Goal: Information Seeking & Learning: Learn about a topic

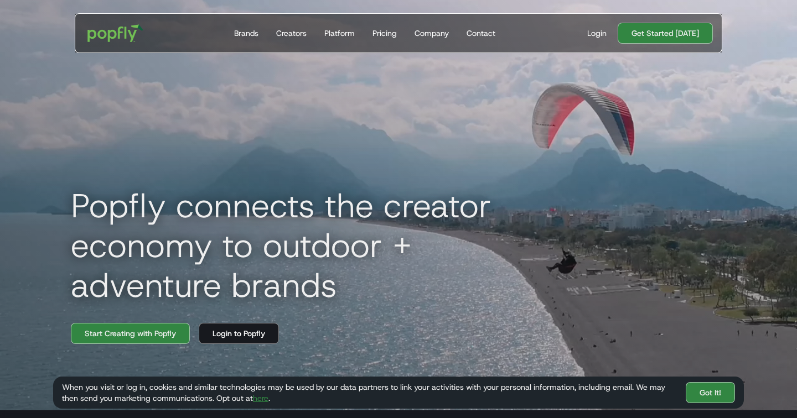
scroll to position [39, 0]
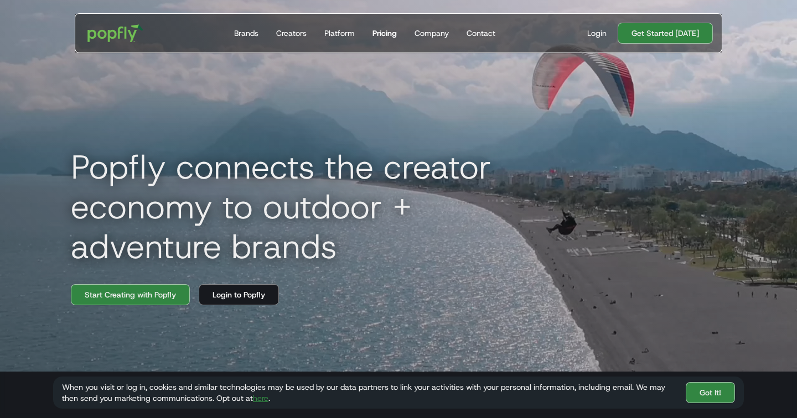
click at [376, 32] on div "Pricing" at bounding box center [384, 33] width 24 height 11
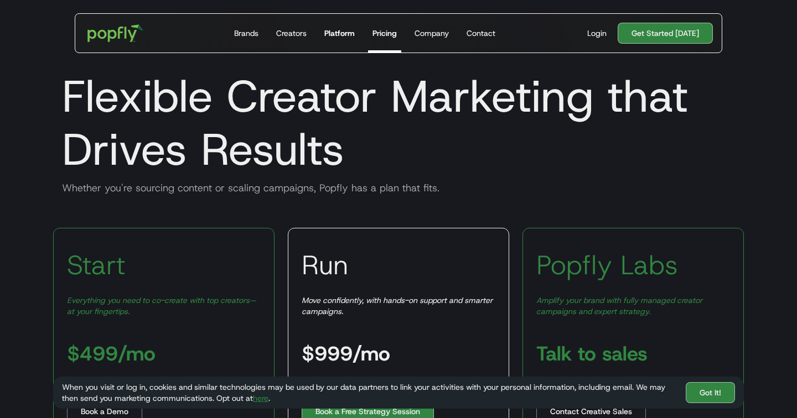
click at [334, 29] on div "Platform" at bounding box center [339, 33] width 30 height 11
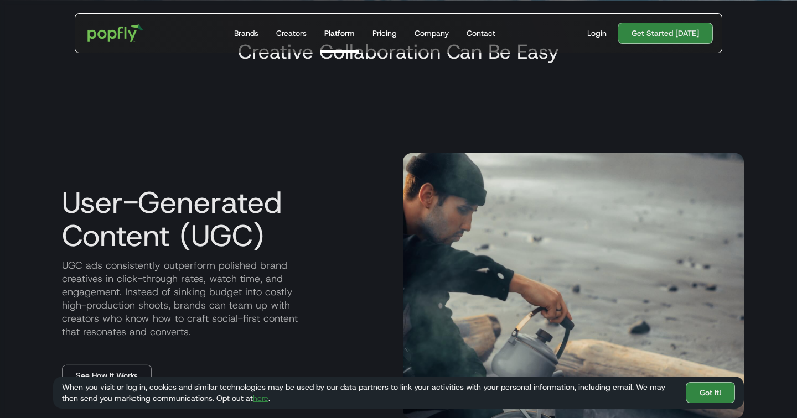
scroll to position [416, 0]
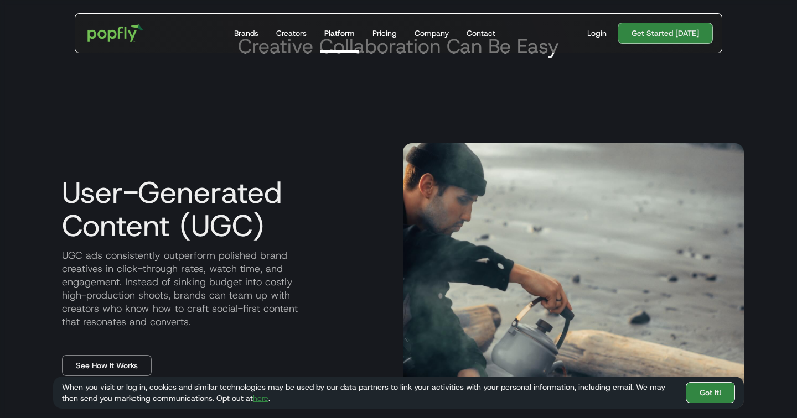
click at [718, 384] on link "Got It!" at bounding box center [710, 392] width 49 height 21
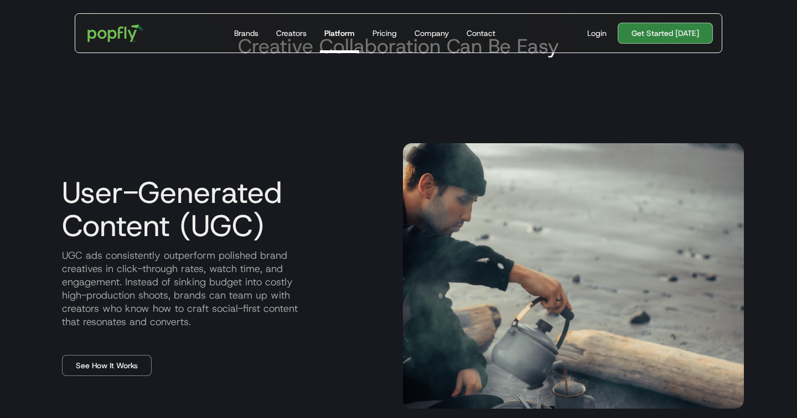
click at [60, 214] on h3 "User-Generated Content (UGC)" at bounding box center [223, 209] width 341 height 66
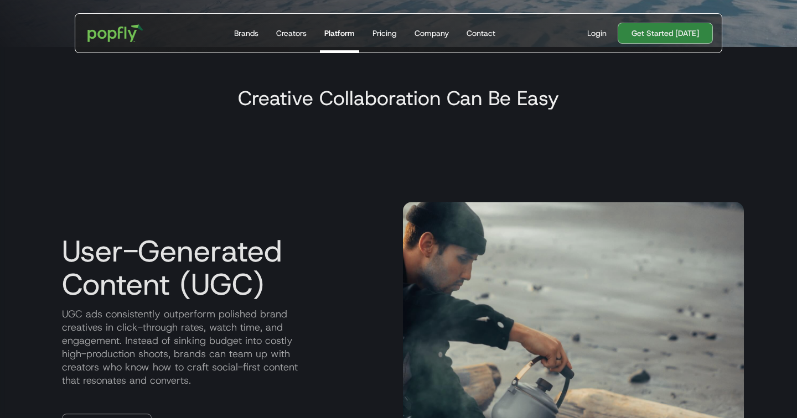
scroll to position [0, 0]
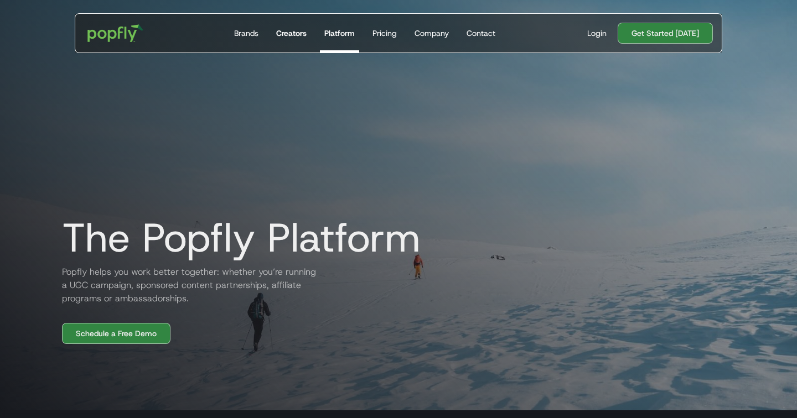
click at [281, 35] on div "Creators" at bounding box center [291, 33] width 30 height 11
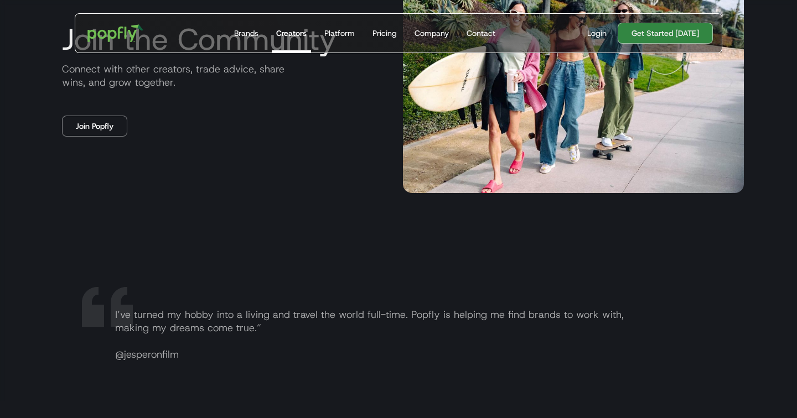
scroll to position [2159, 0]
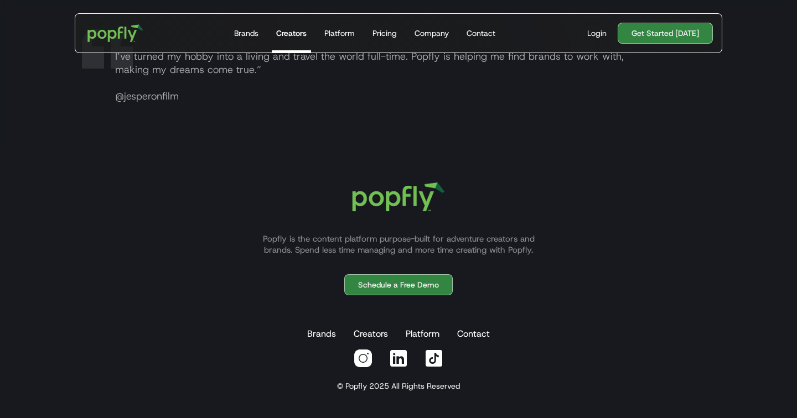
click at [367, 361] on img at bounding box center [363, 359] width 20 height 20
